Goal: Use online tool/utility

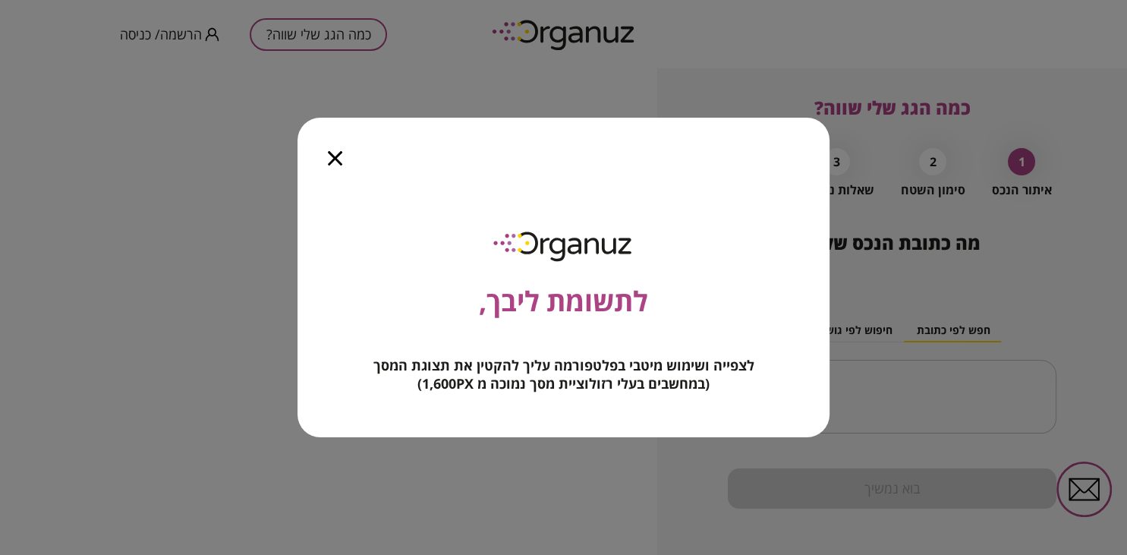
click at [339, 168] on div at bounding box center [335, 150] width 75 height 64
click at [336, 159] on icon "button" at bounding box center [335, 158] width 14 height 14
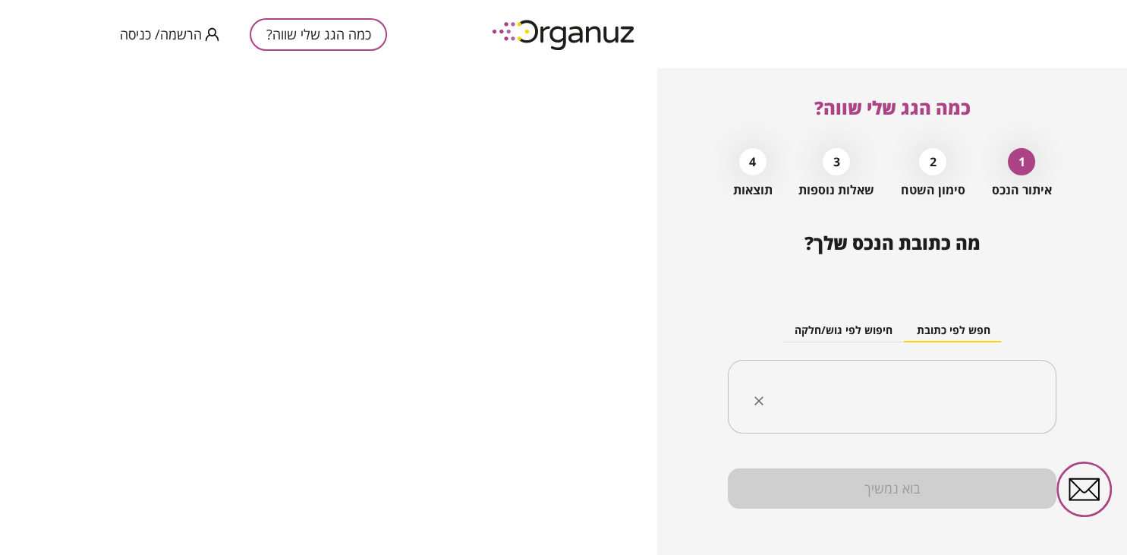
click at [951, 381] on input "text" at bounding box center [898, 397] width 281 height 38
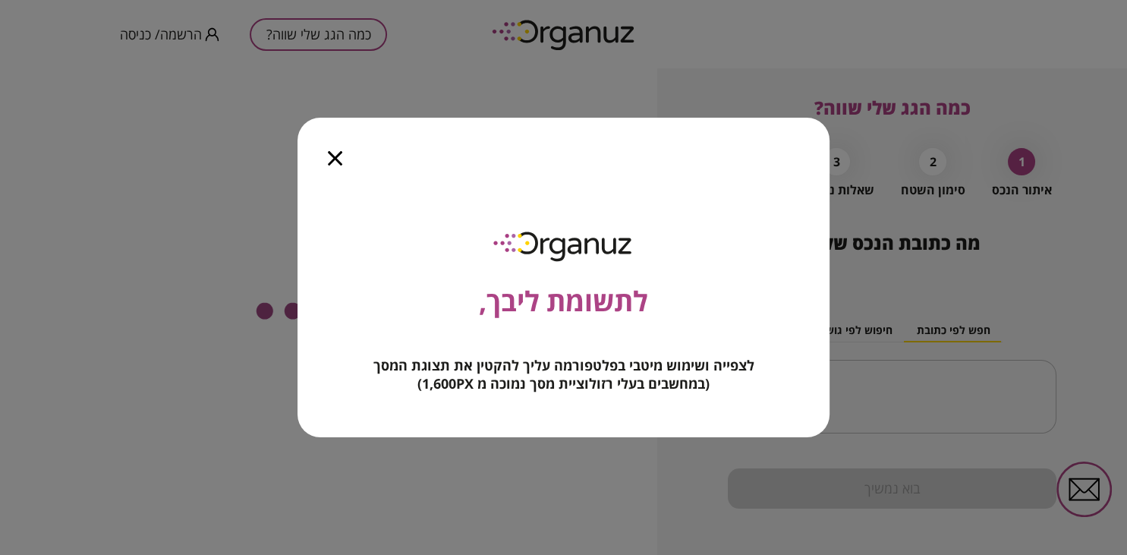
click at [332, 154] on icon "button" at bounding box center [335, 158] width 14 height 14
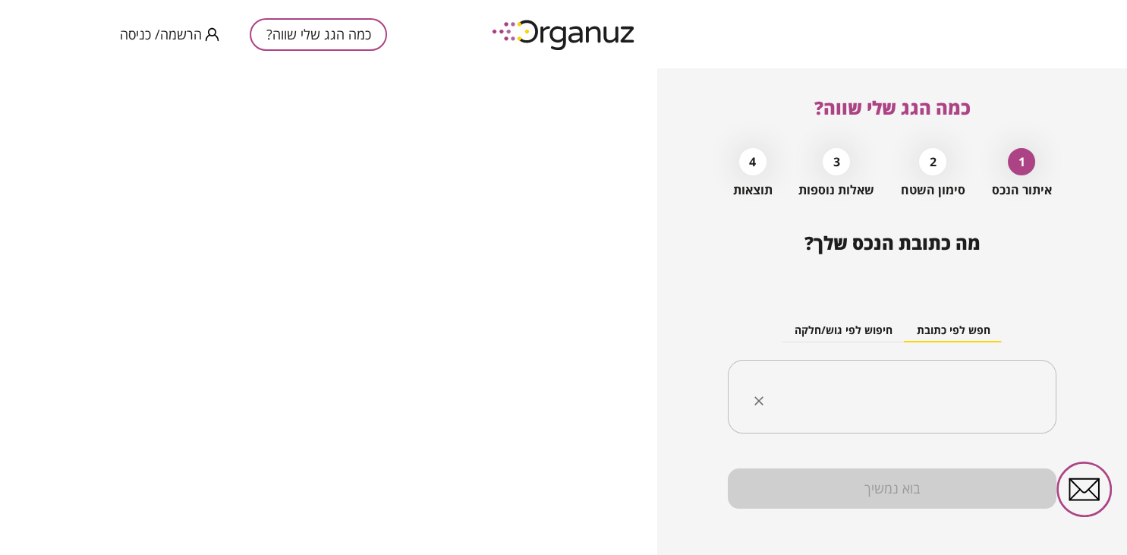
click at [934, 384] on input "text" at bounding box center [898, 397] width 281 height 38
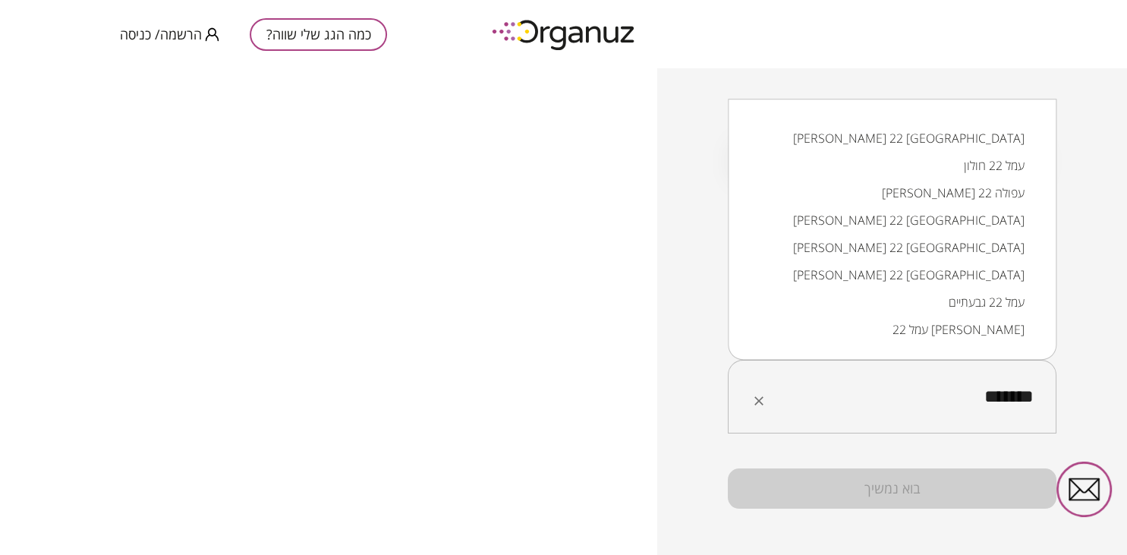
drag, startPoint x: 970, startPoint y: 399, endPoint x: 985, endPoint y: 402, distance: 15.4
click at [985, 402] on input "*******" at bounding box center [898, 397] width 281 height 38
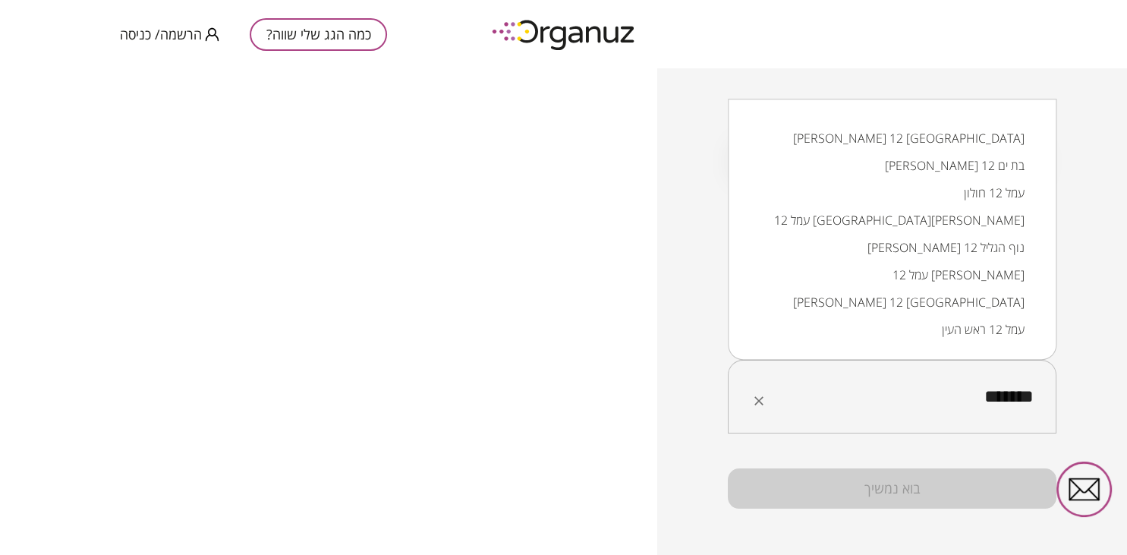
click at [962, 301] on li "העמל 12 קריית מלאכי" at bounding box center [892, 301] width 289 height 27
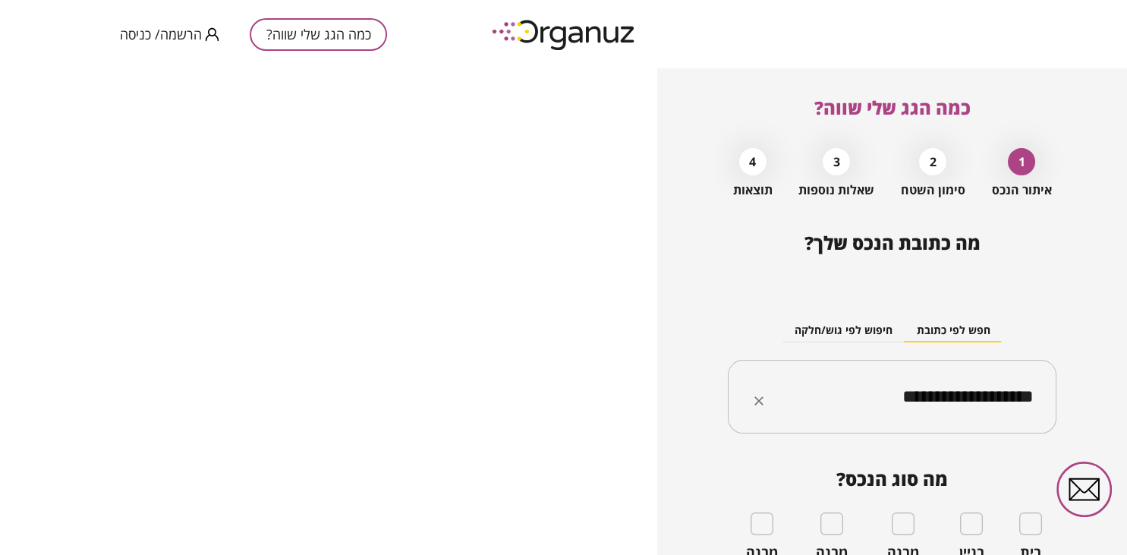
type input "**********"
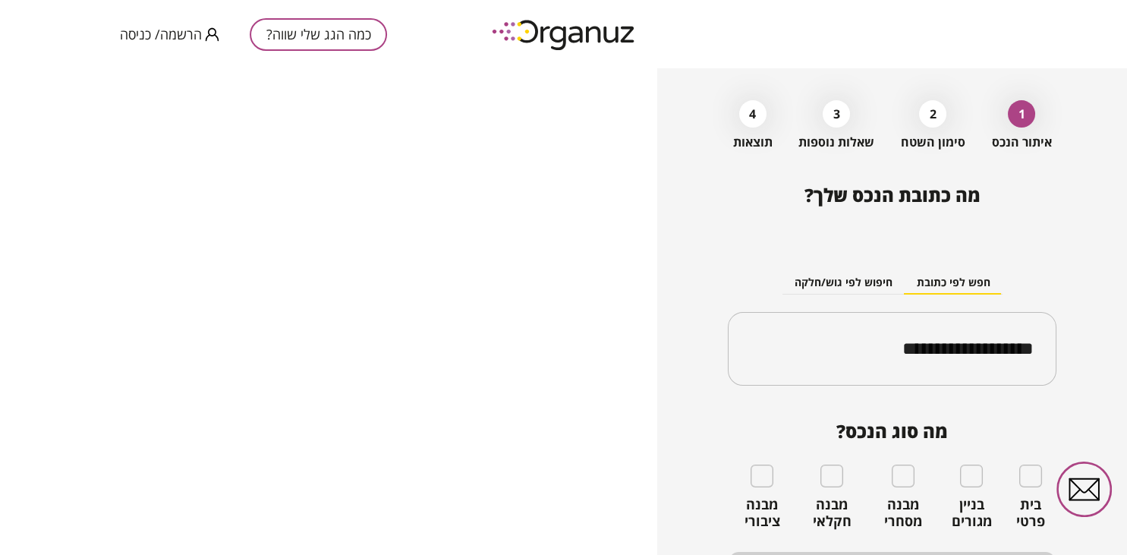
scroll to position [98, 0]
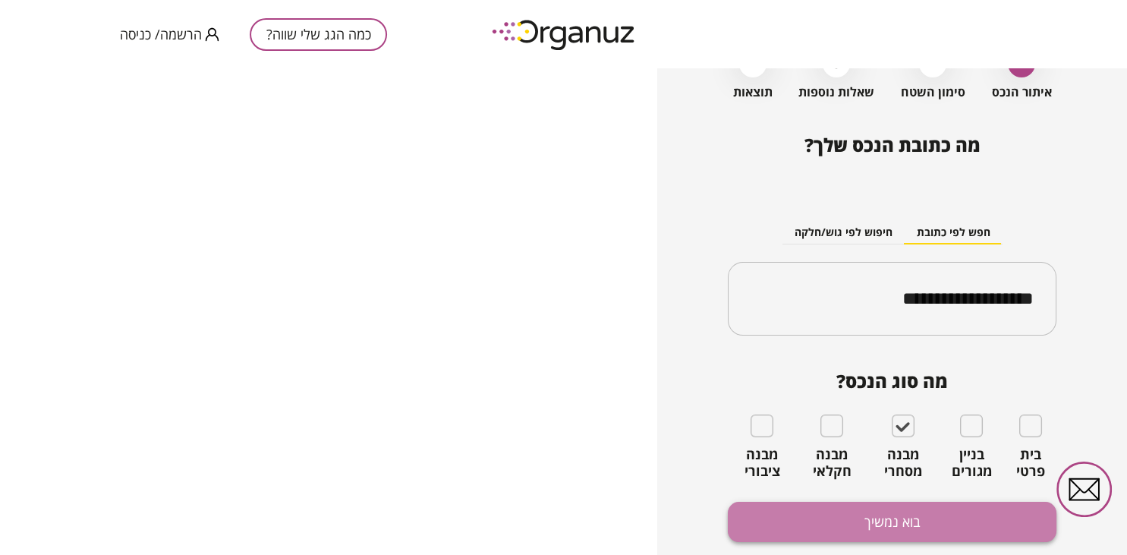
click at [848, 521] on button "בוא נמשיך" at bounding box center [892, 522] width 329 height 40
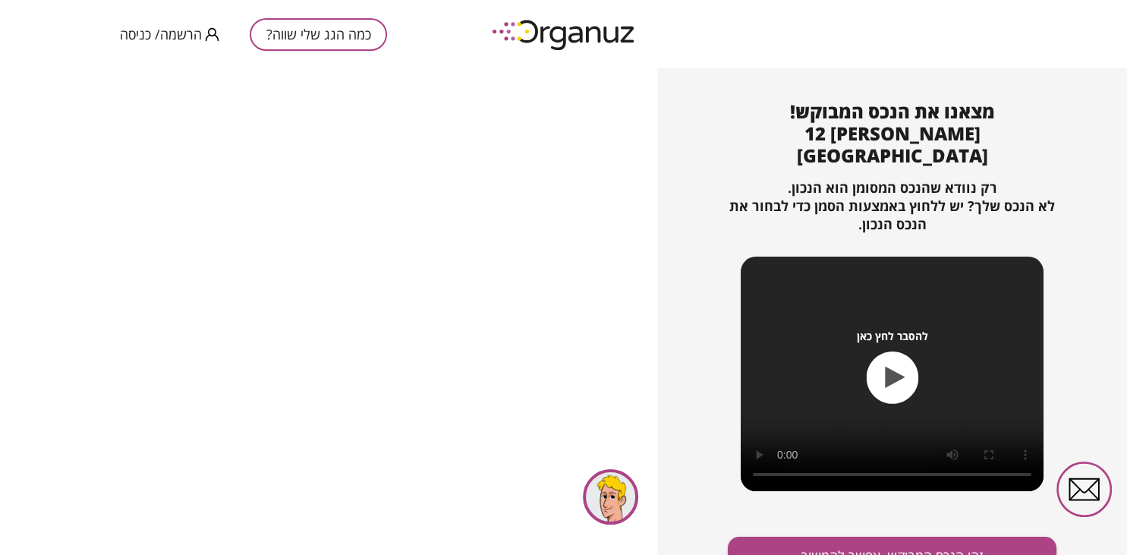
scroll to position [164, 0]
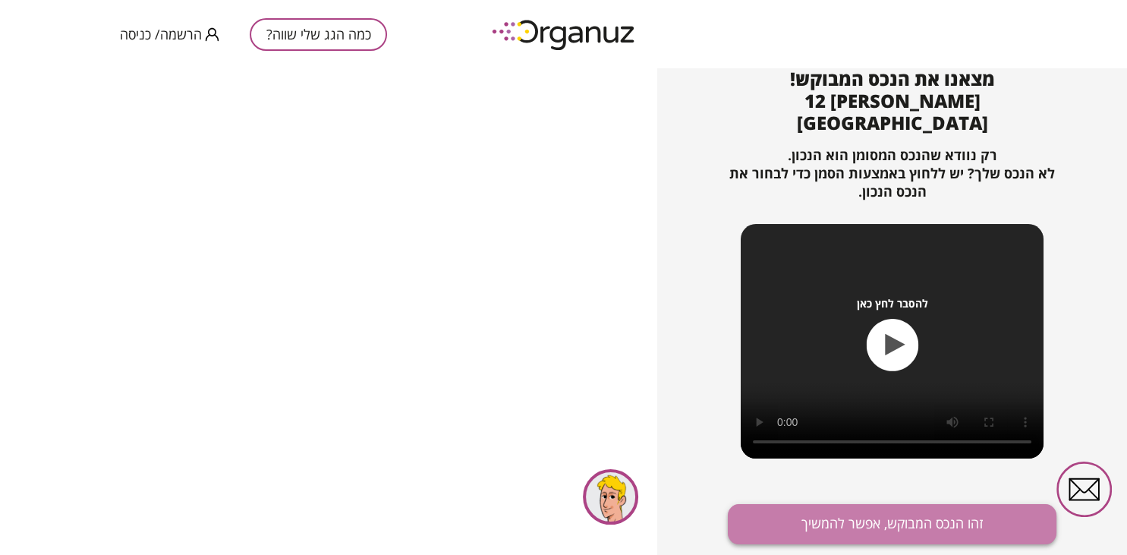
click at [900, 504] on button "זהו הנכס המבוקש, אפשר להמשיך" at bounding box center [892, 524] width 329 height 40
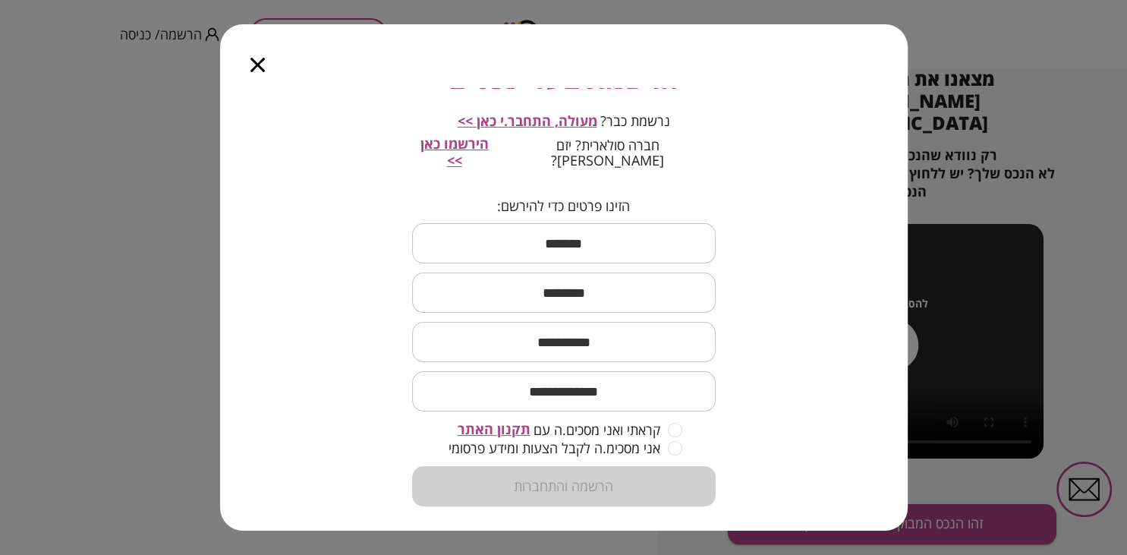
scroll to position [100, 0]
click at [260, 71] on icon "button" at bounding box center [258, 65] width 14 height 14
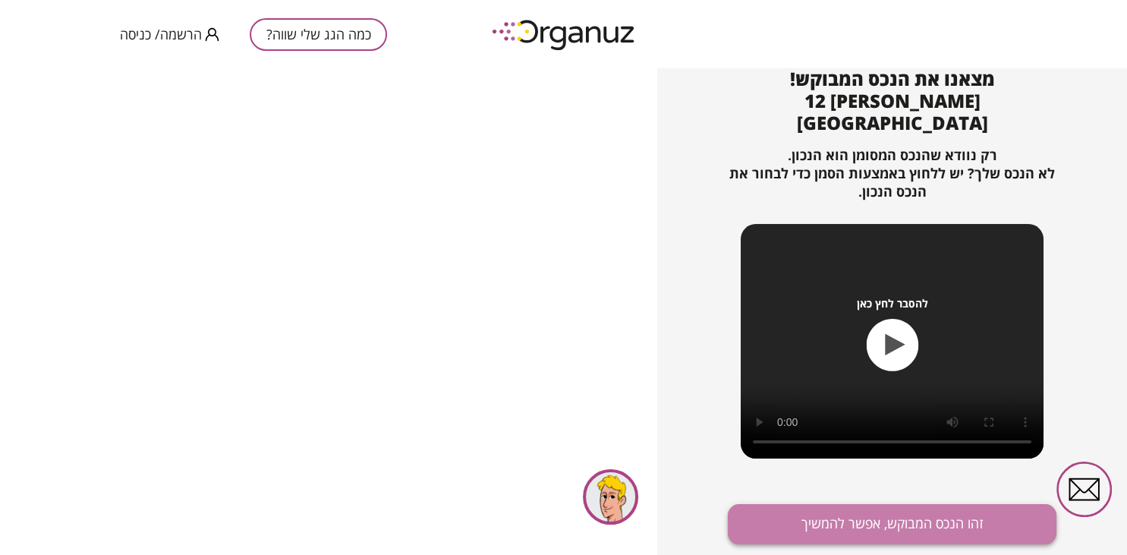
click at [891, 504] on button "זהו הנכס המבוקש, אפשר להמשיך" at bounding box center [892, 524] width 329 height 40
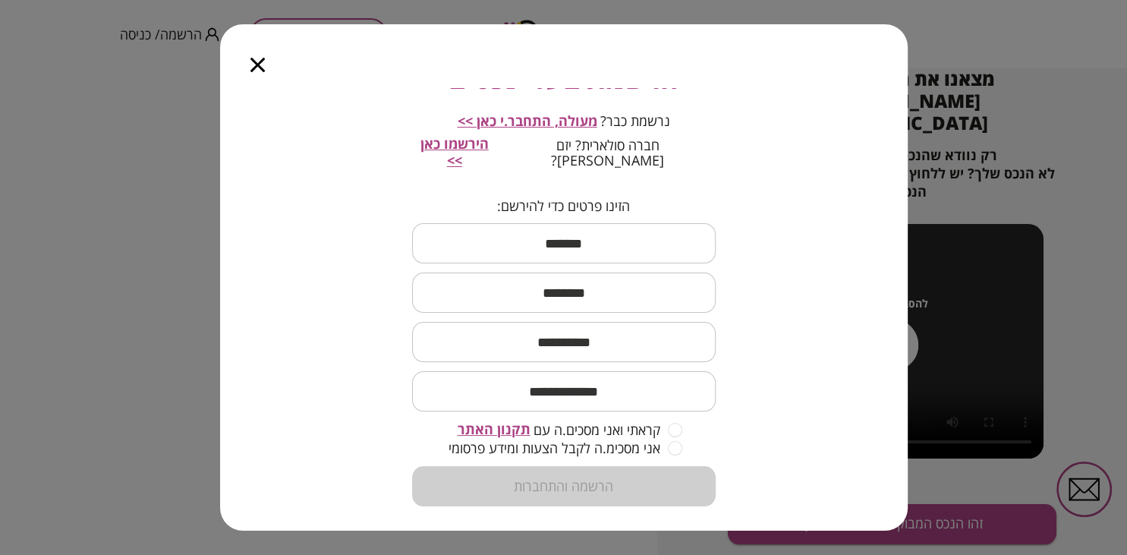
scroll to position [0, 0]
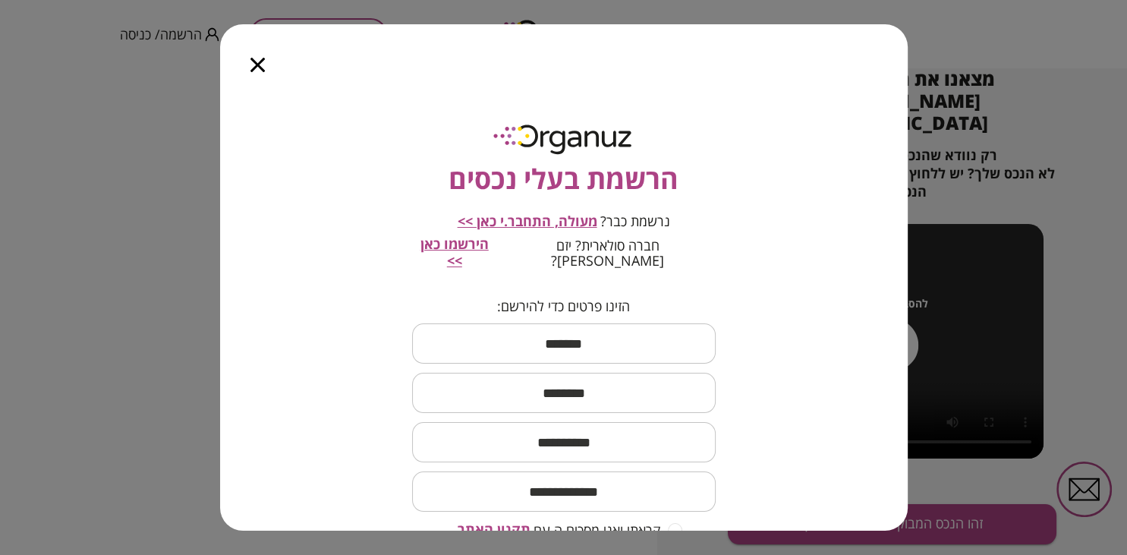
click at [255, 69] on icon "button" at bounding box center [258, 65] width 14 height 14
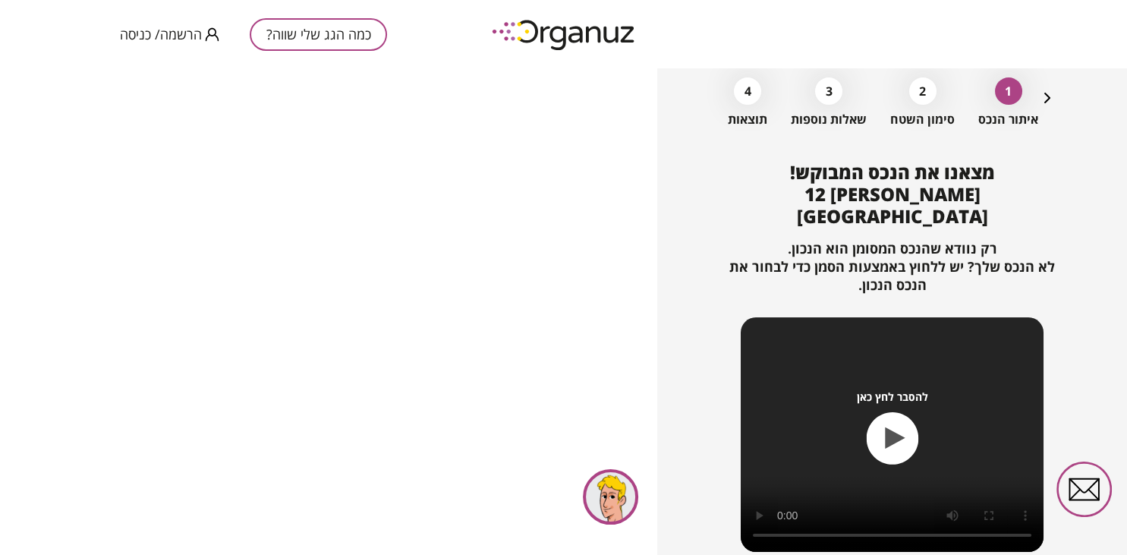
scroll to position [164, 0]
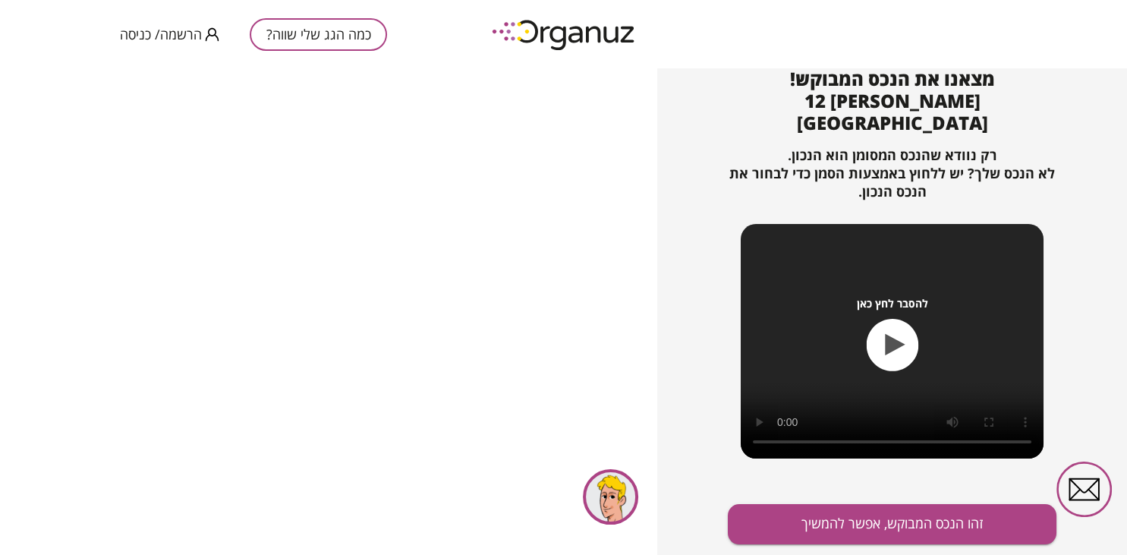
scroll to position [143, 0]
